Goal: Contribute content: Add original content to the website for others to see

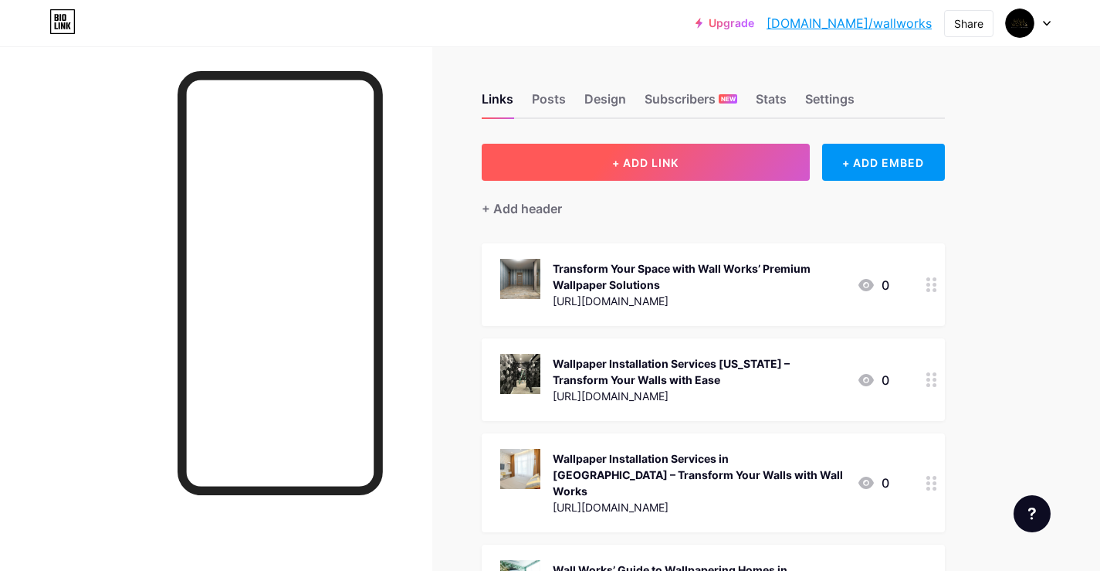
click at [602, 147] on button "+ ADD LINK" at bounding box center [646, 162] width 328 height 37
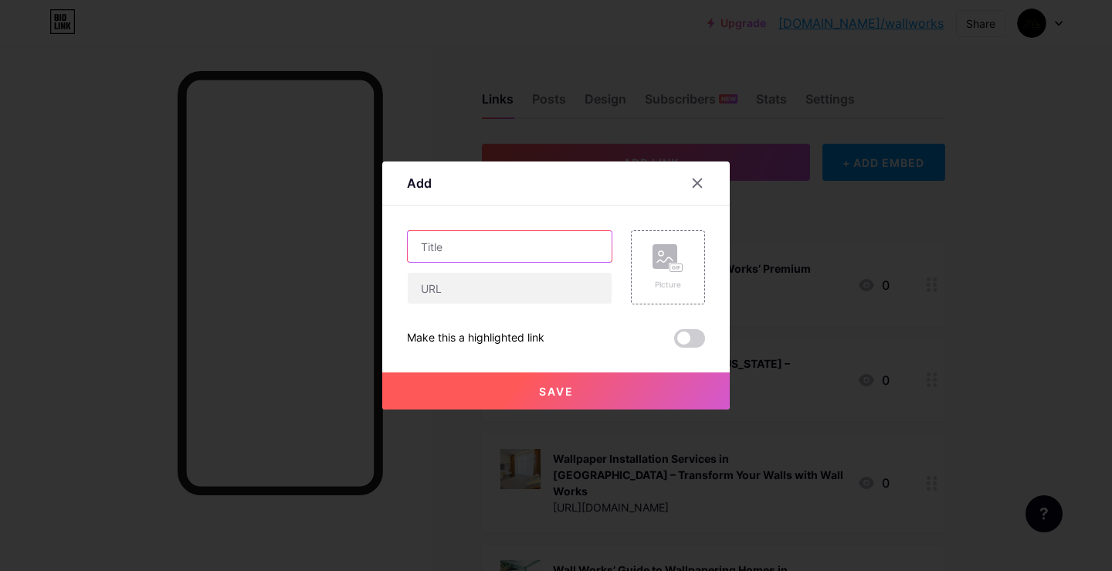
click at [476, 244] on input "text" at bounding box center [510, 246] width 204 height 31
paste input "[URL][DOMAIN_NAME]"
type input "[URL][DOMAIN_NAME]"
click at [468, 272] on div at bounding box center [509, 288] width 205 height 32
click at [462, 282] on input "text" at bounding box center [510, 288] width 204 height 31
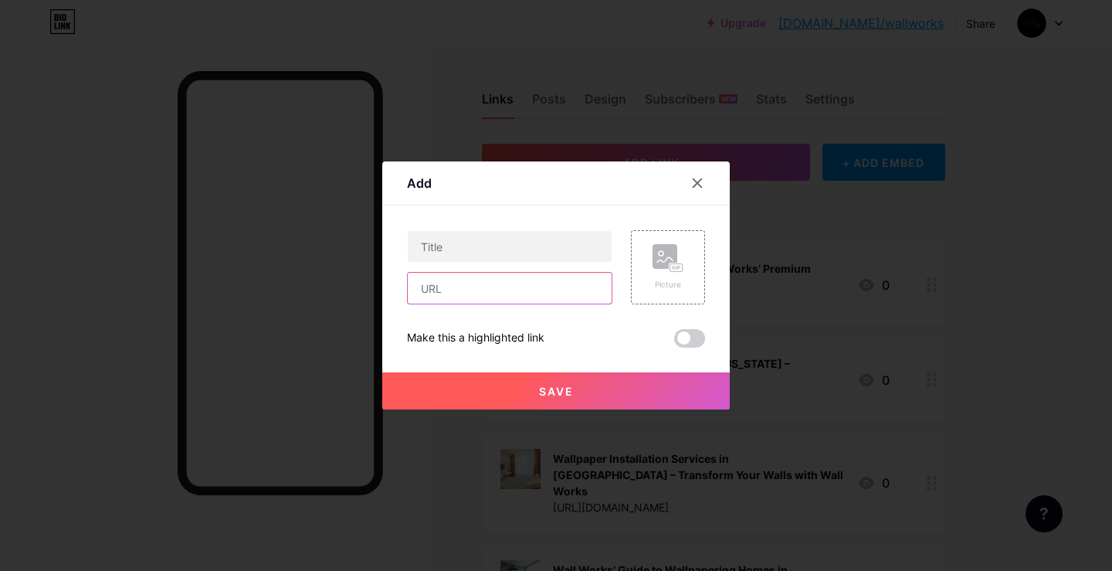
paste input "[URL][DOMAIN_NAME]"
type input "[URL][DOMAIN_NAME]"
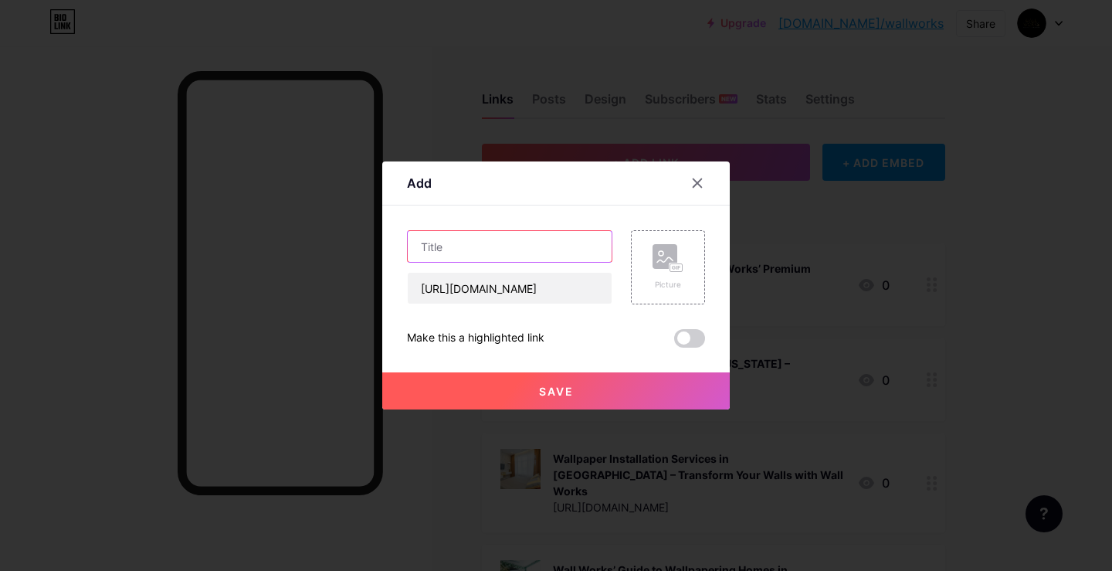
scroll to position [0, 0]
click at [458, 259] on input "text" at bounding box center [510, 246] width 204 height 31
paste input "Wallpaper Installer [GEOGRAPHIC_DATA] | Transform Your Walls with Wall Works"
type input "Wallpaper Installer [GEOGRAPHIC_DATA] | Transform Your Walls with Wall Works"
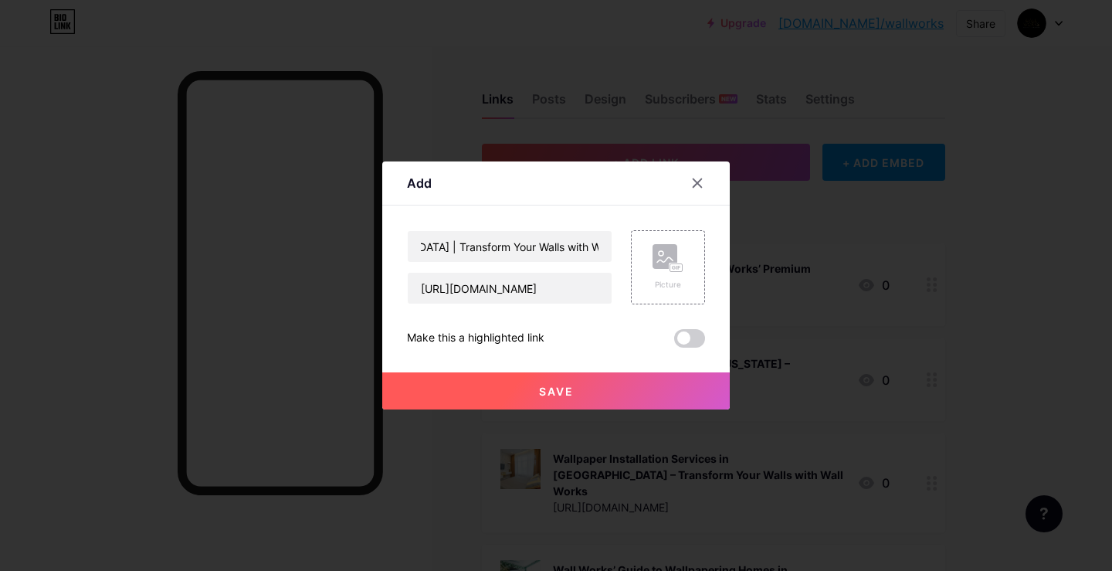
click at [677, 328] on div "Wallpaper Installer [GEOGRAPHIC_DATA] | Transform Your Walls with Wall Works [U…" at bounding box center [556, 288] width 298 height 117
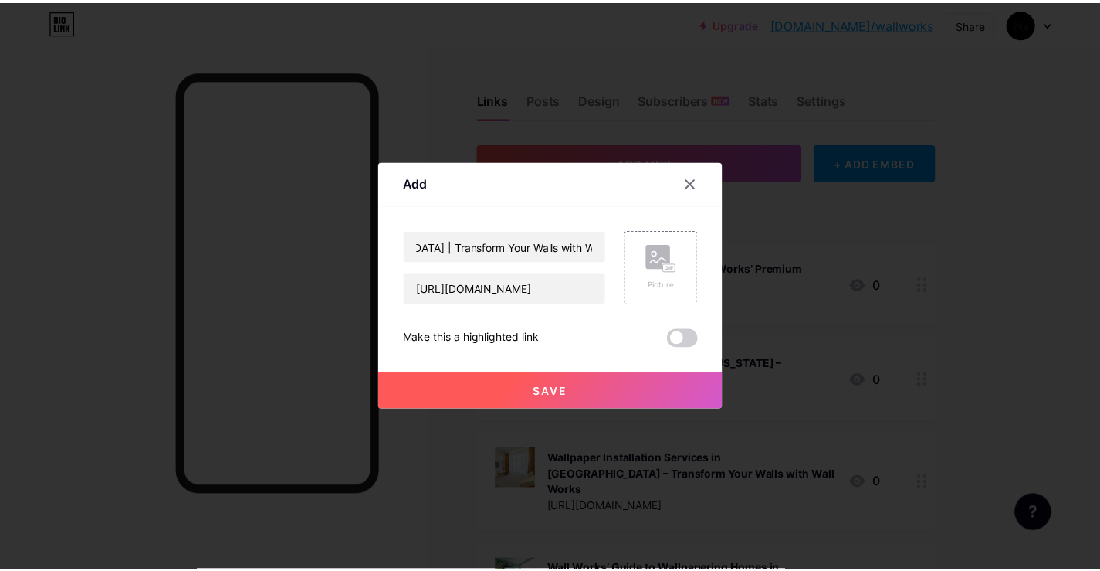
scroll to position [0, 0]
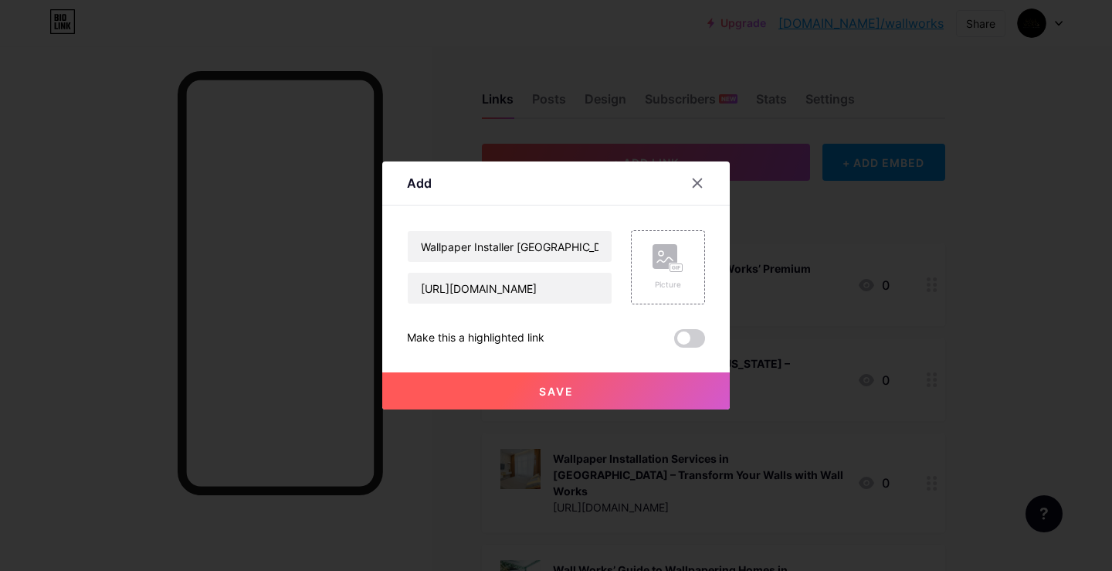
click at [678, 341] on span at bounding box center [689, 338] width 31 height 19
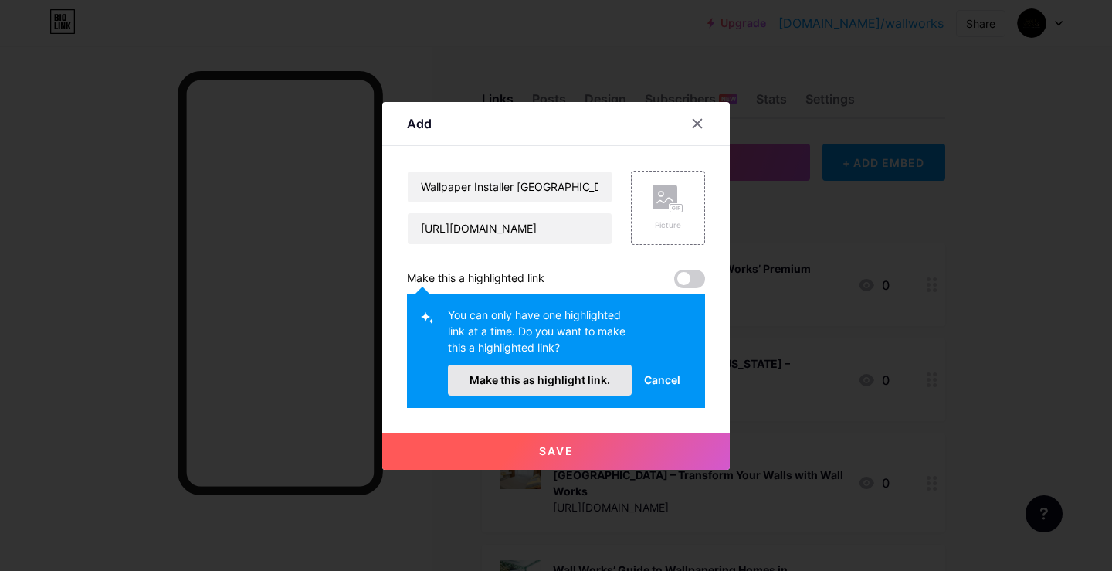
click at [583, 379] on span "Make this as highlight link." at bounding box center [540, 379] width 141 height 13
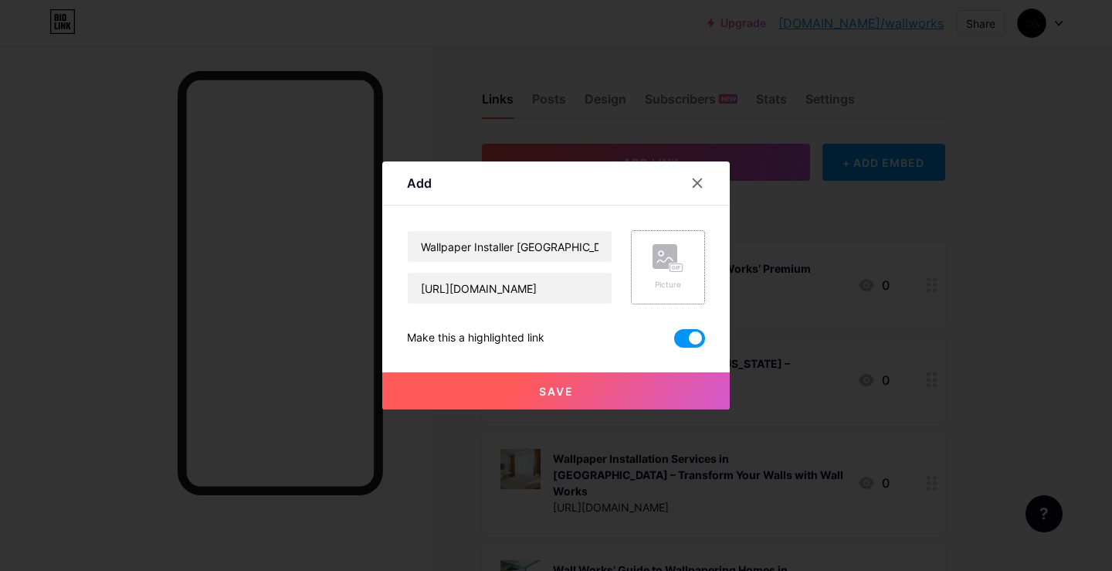
click at [662, 269] on rect at bounding box center [665, 256] width 25 height 25
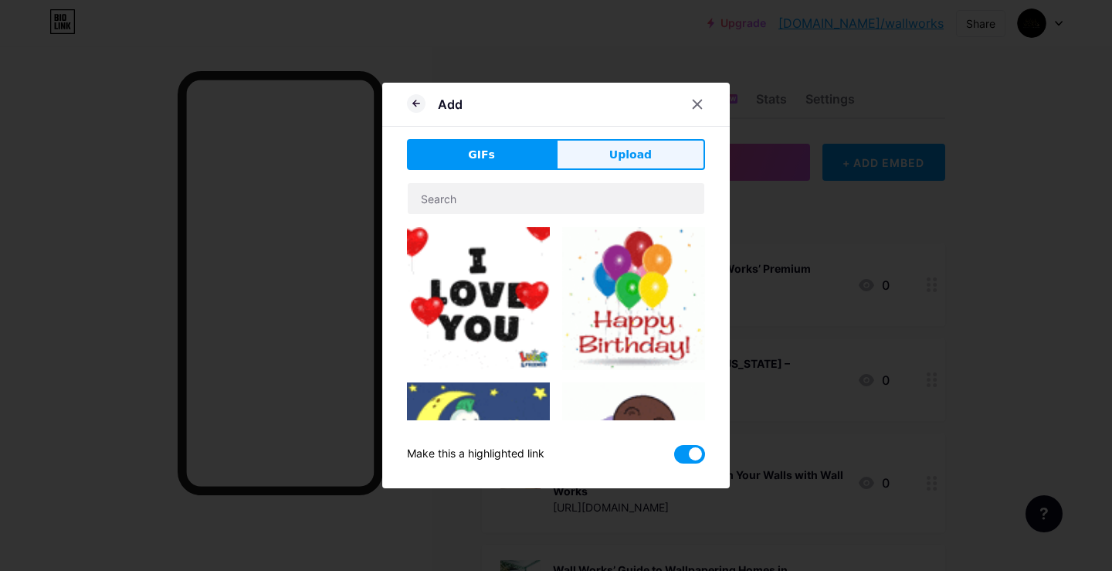
click at [636, 166] on button "Upload" at bounding box center [630, 154] width 149 height 31
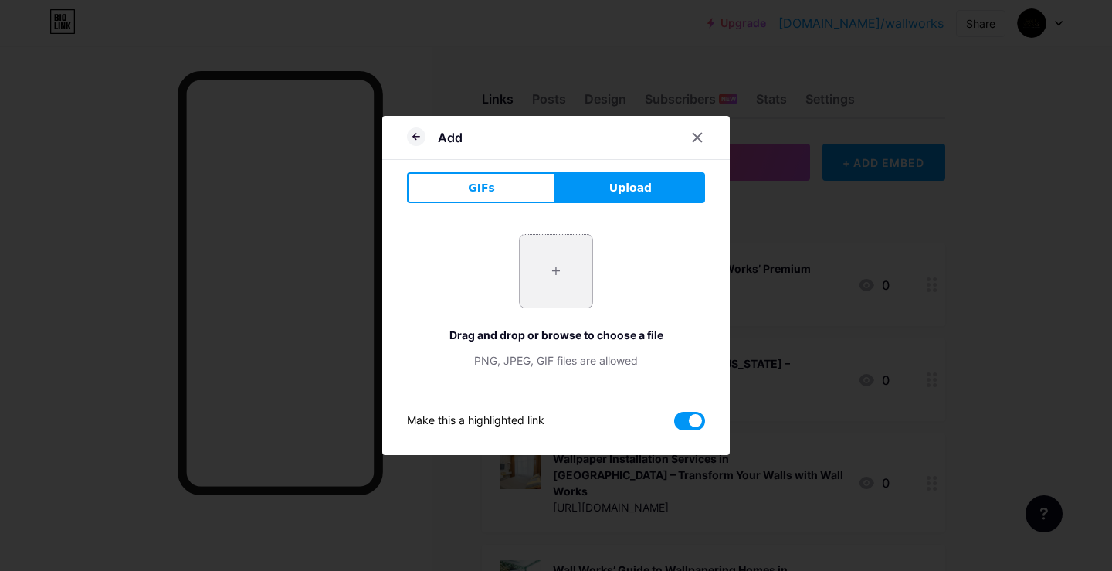
click at [540, 273] on input "file" at bounding box center [556, 271] width 73 height 73
click at [554, 263] on input "file" at bounding box center [556, 271] width 73 height 73
type input "C:\fakepath\0_pZd7FhLKm_Mz2_SW.jpg"
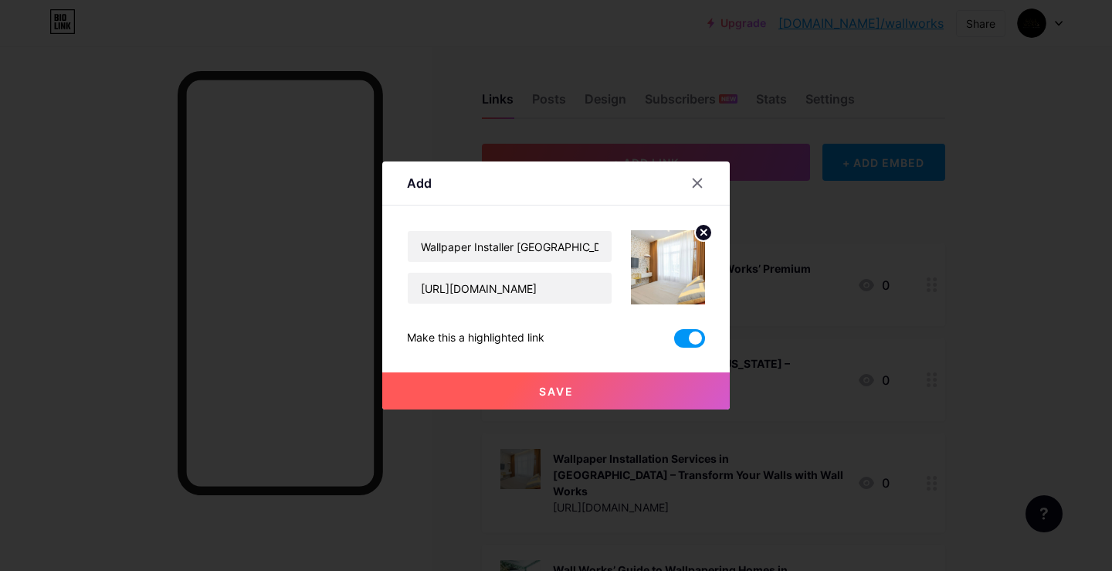
click at [556, 386] on span "Save" at bounding box center [556, 391] width 35 height 13
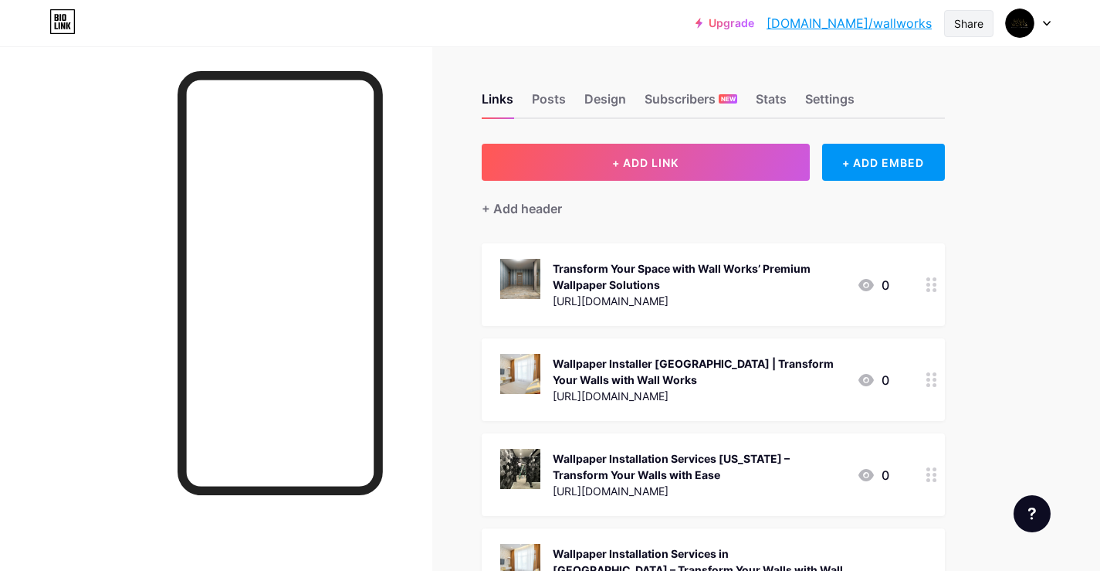
click at [970, 23] on div "Share" at bounding box center [968, 23] width 29 height 16
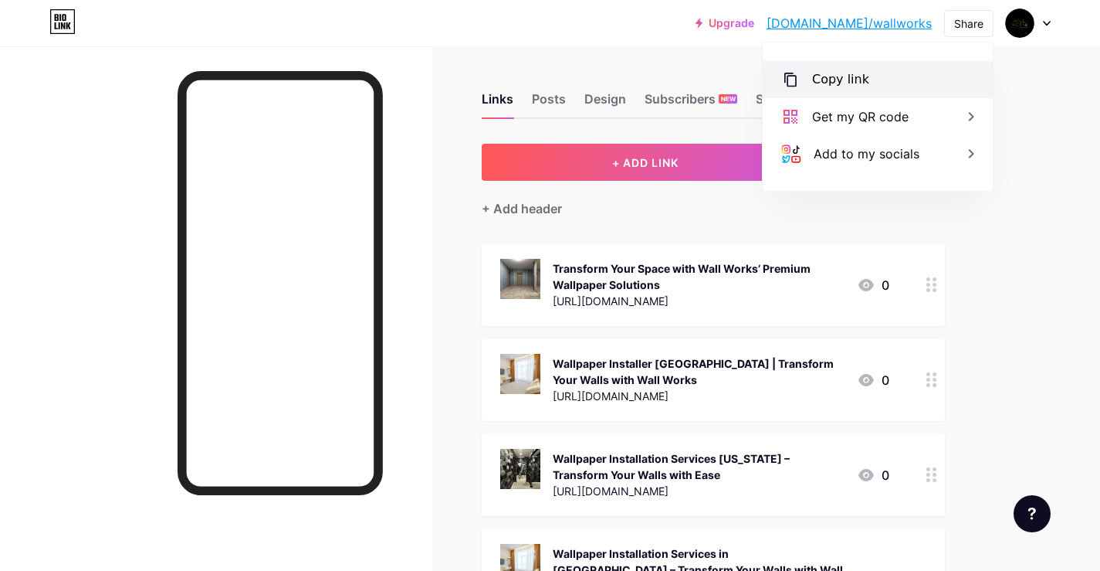
click at [866, 82] on div "Copy link" at bounding box center [878, 79] width 230 height 37
